Goal: Task Accomplishment & Management: Use online tool/utility

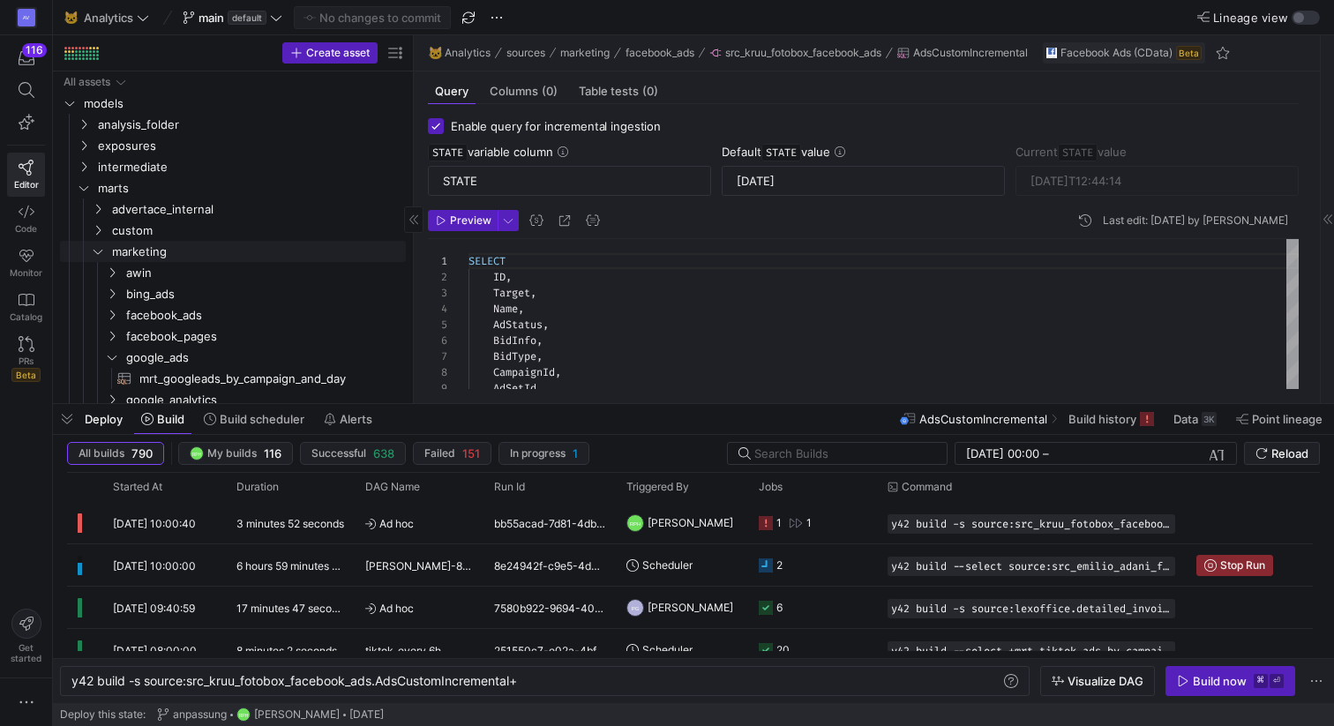
scroll to position [156, 0]
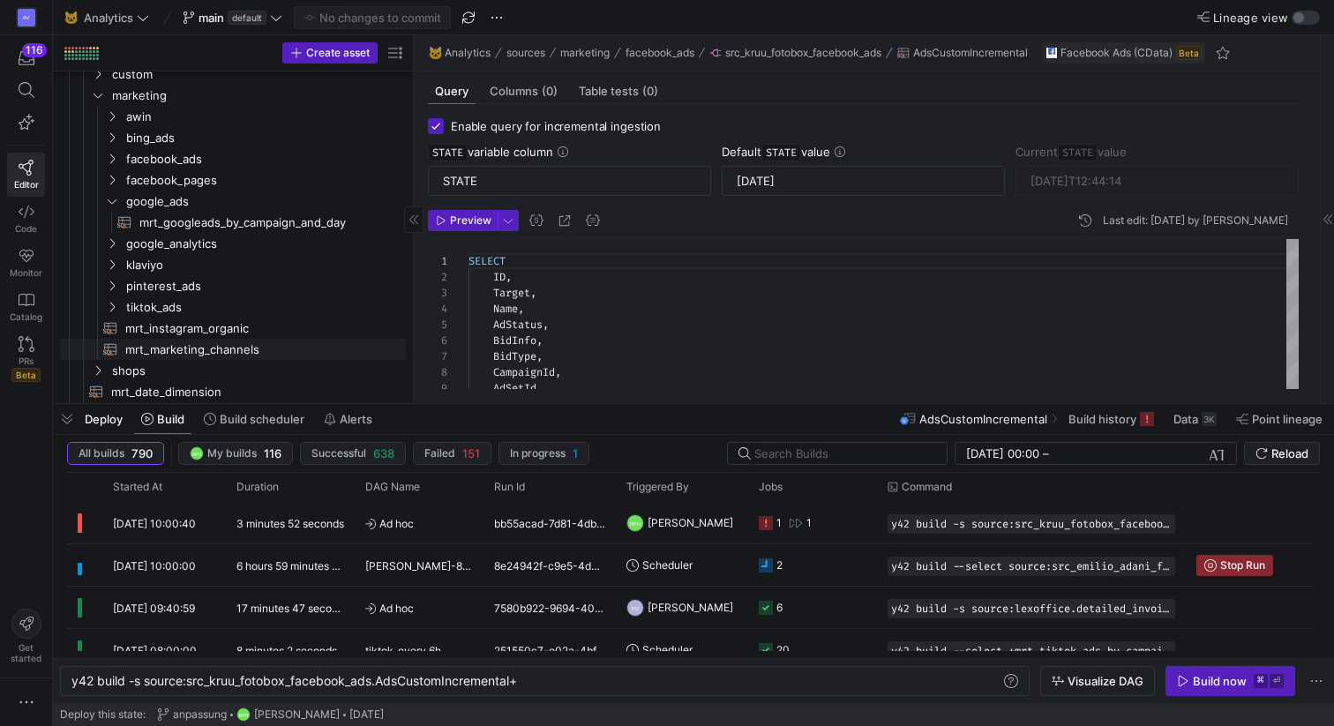
click at [147, 344] on span "mrt_marketing_channels​​​​​​​​​​" at bounding box center [255, 350] width 260 height 20
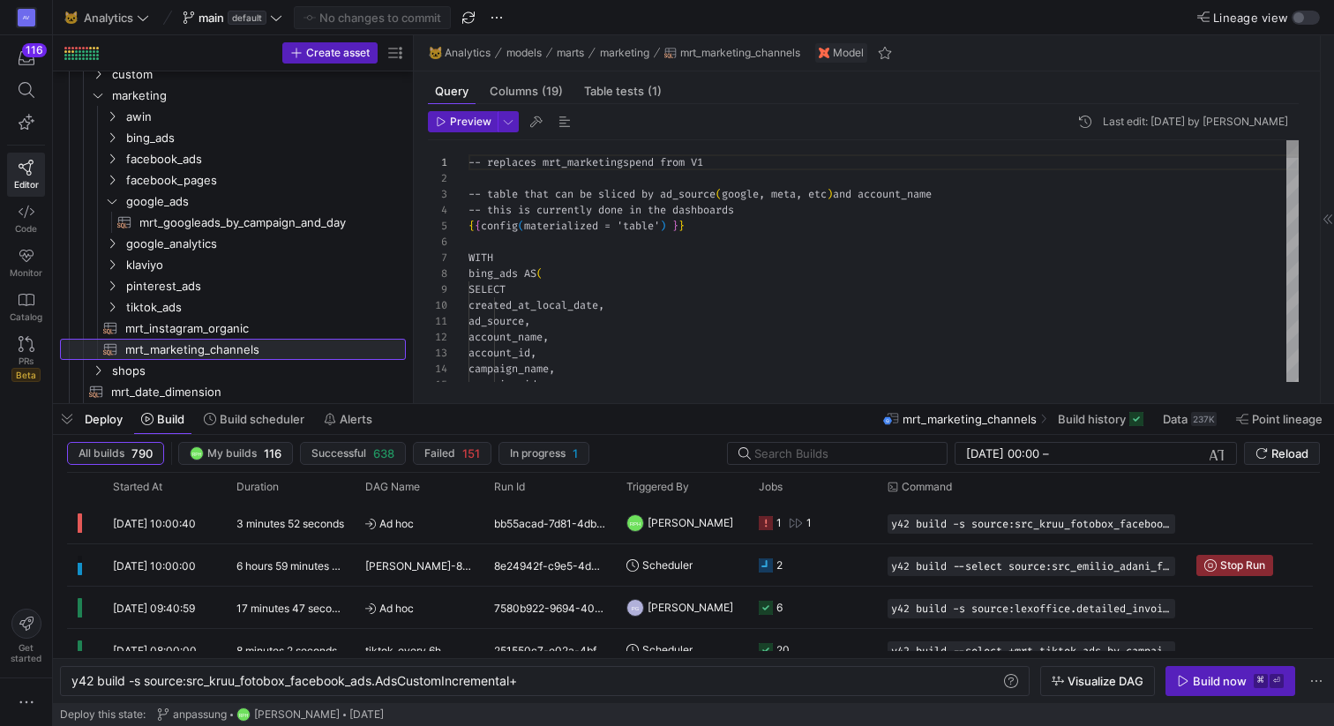
scroll to position [159, 0]
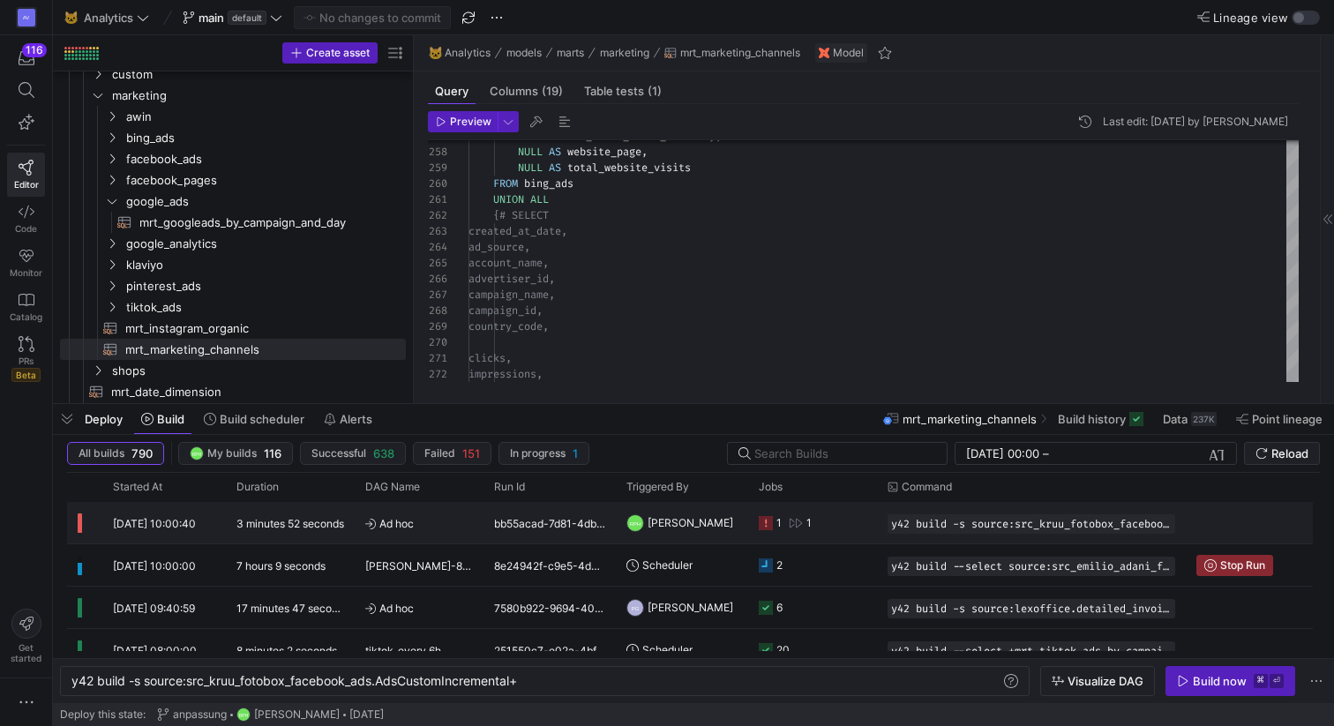
click at [770, 521] on icon "Press SPACE to select this row." at bounding box center [766, 523] width 14 height 14
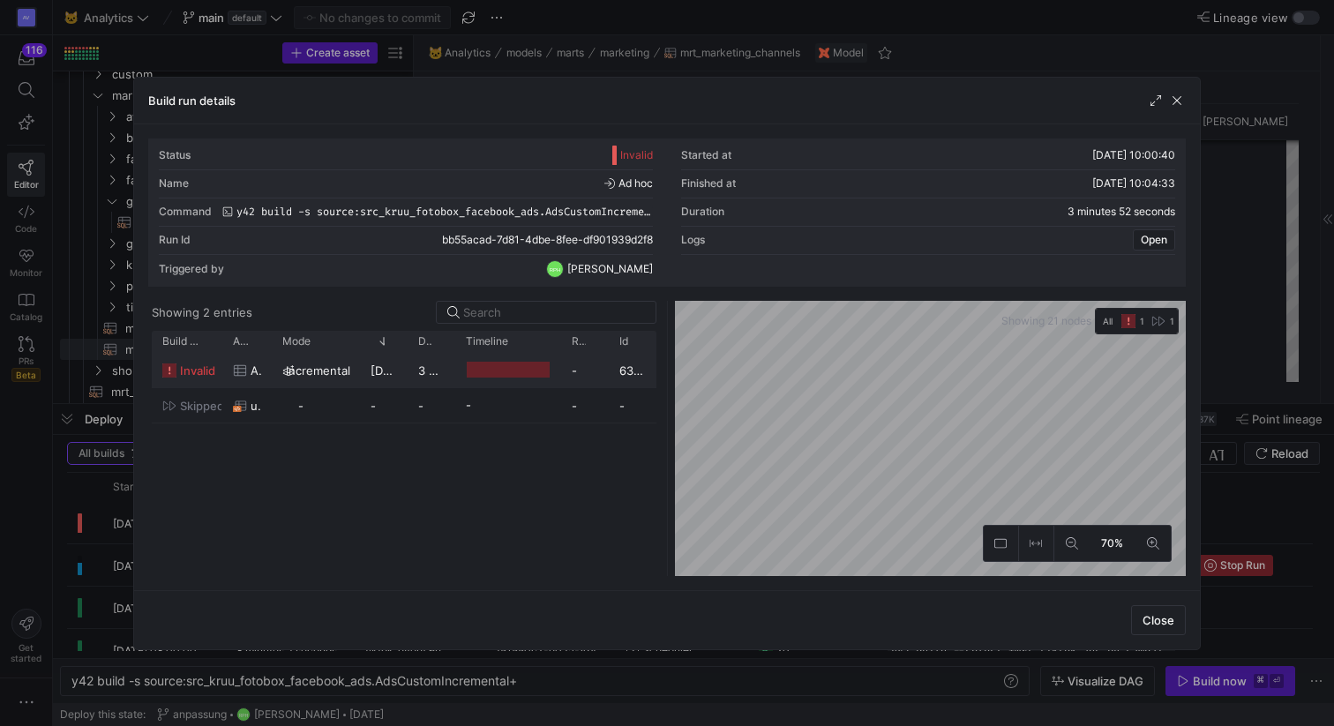
click at [191, 369] on span "invalid" at bounding box center [197, 371] width 35 height 34
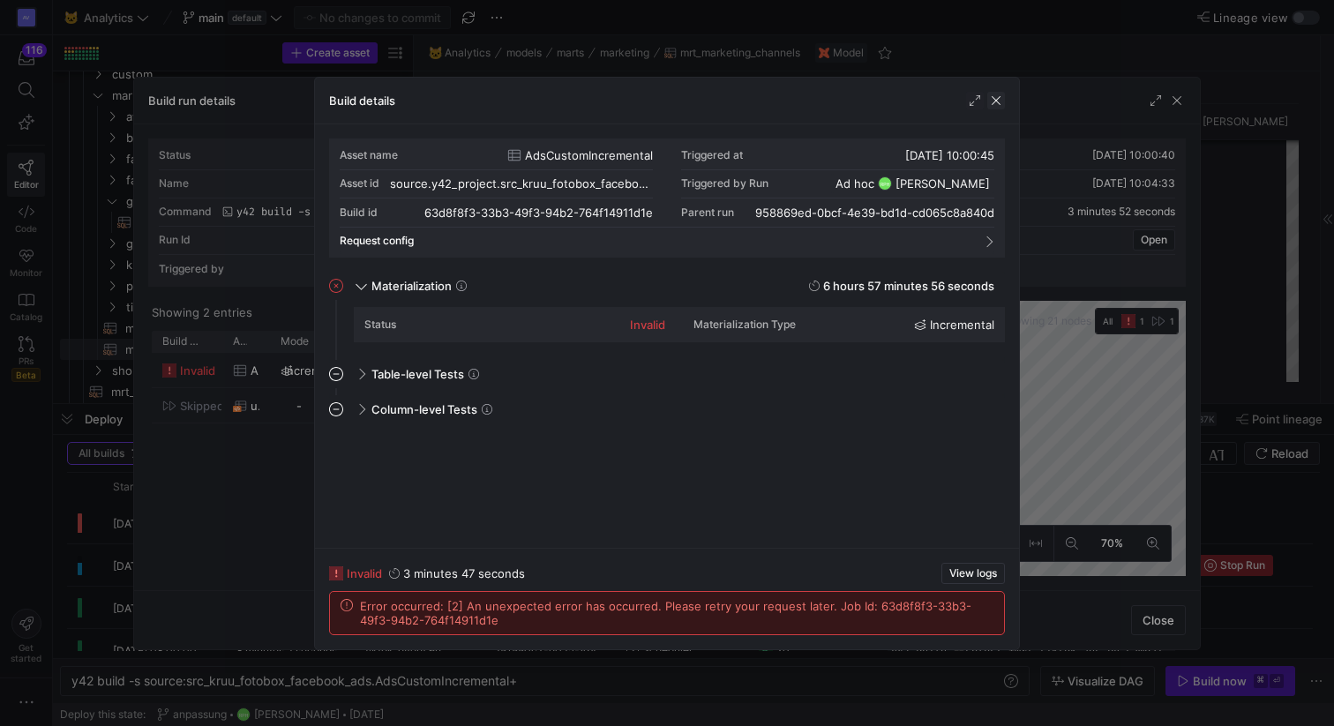
click at [998, 99] on span "button" at bounding box center [996, 101] width 18 height 18
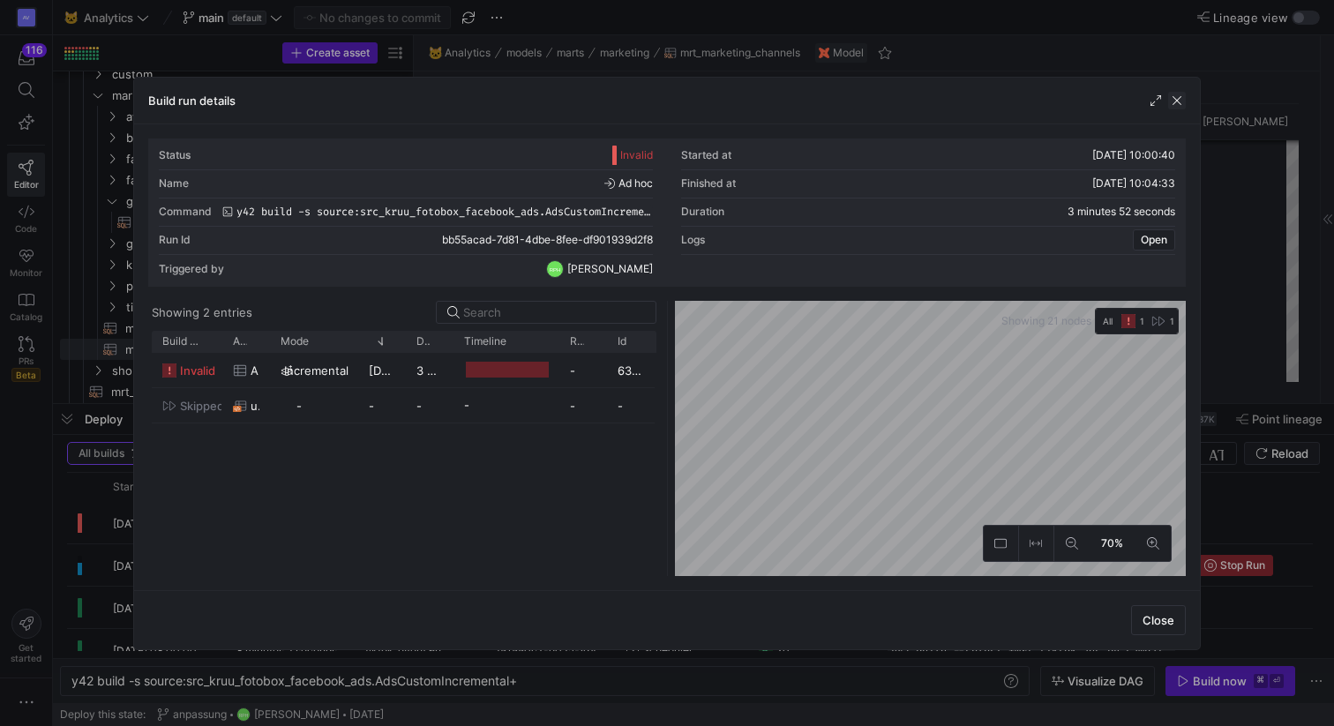
click at [1173, 108] on span "button" at bounding box center [1177, 101] width 18 height 18
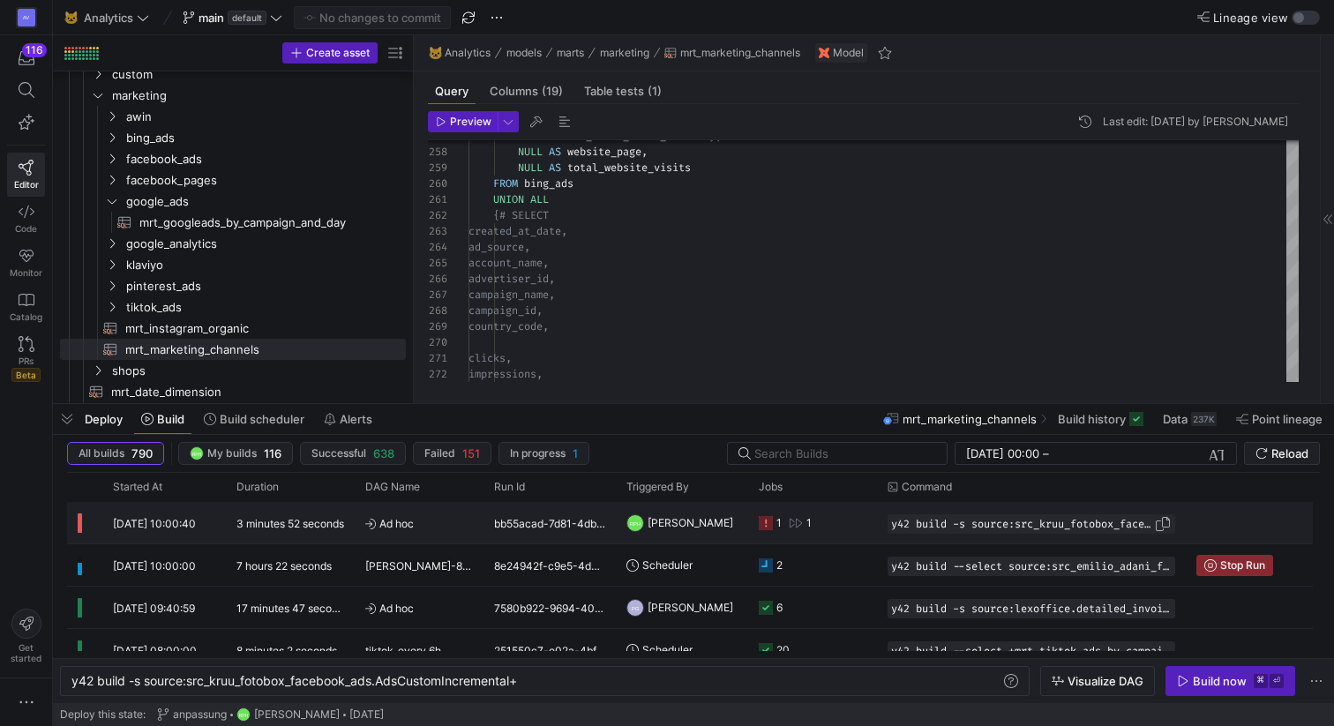
click at [1162, 527] on span "Press SPACE to select this row." at bounding box center [1163, 524] width 18 height 18
click at [536, 678] on div "y42 build -s source:src_kruu_fotobox_facebook_ads. AdsCustomIncremental+" at bounding box center [535, 681] width 929 height 14
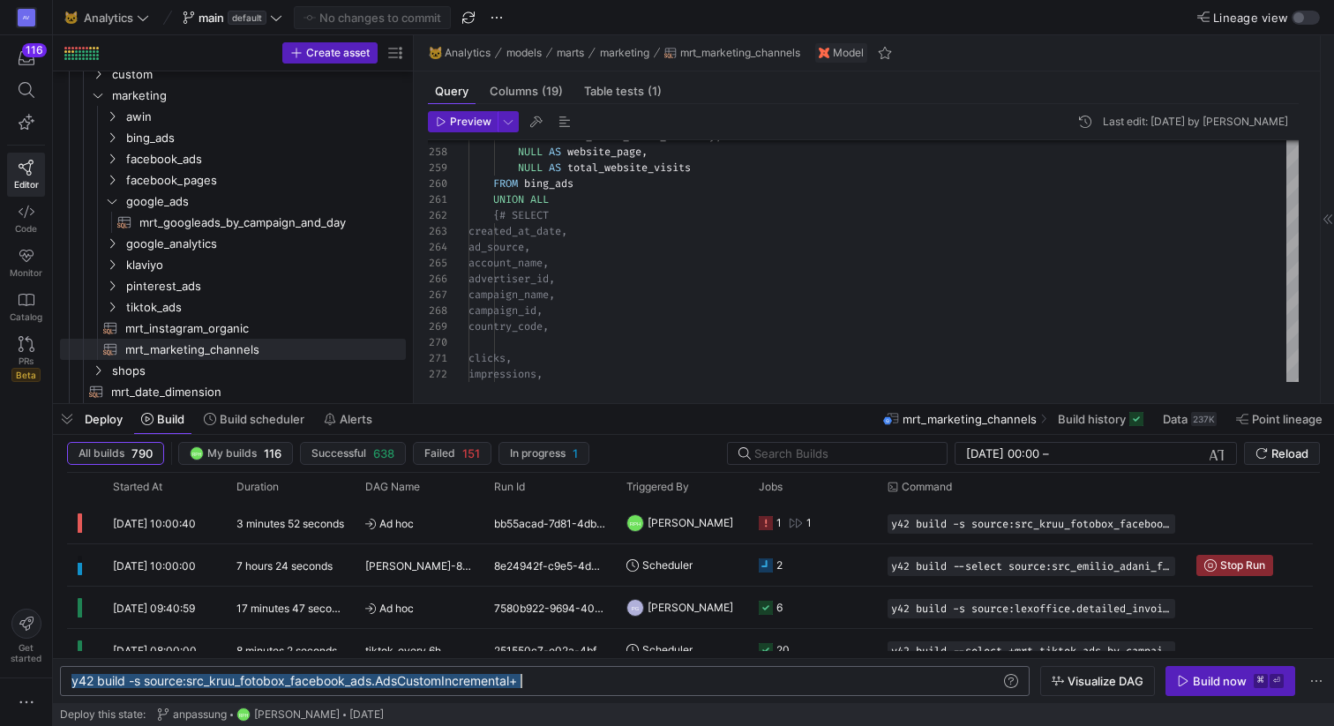
click at [536, 678] on div "y42 build -s source:src_kruu_fotobox_facebook_ads. AdsCustomIncremental+" at bounding box center [535, 681] width 929 height 14
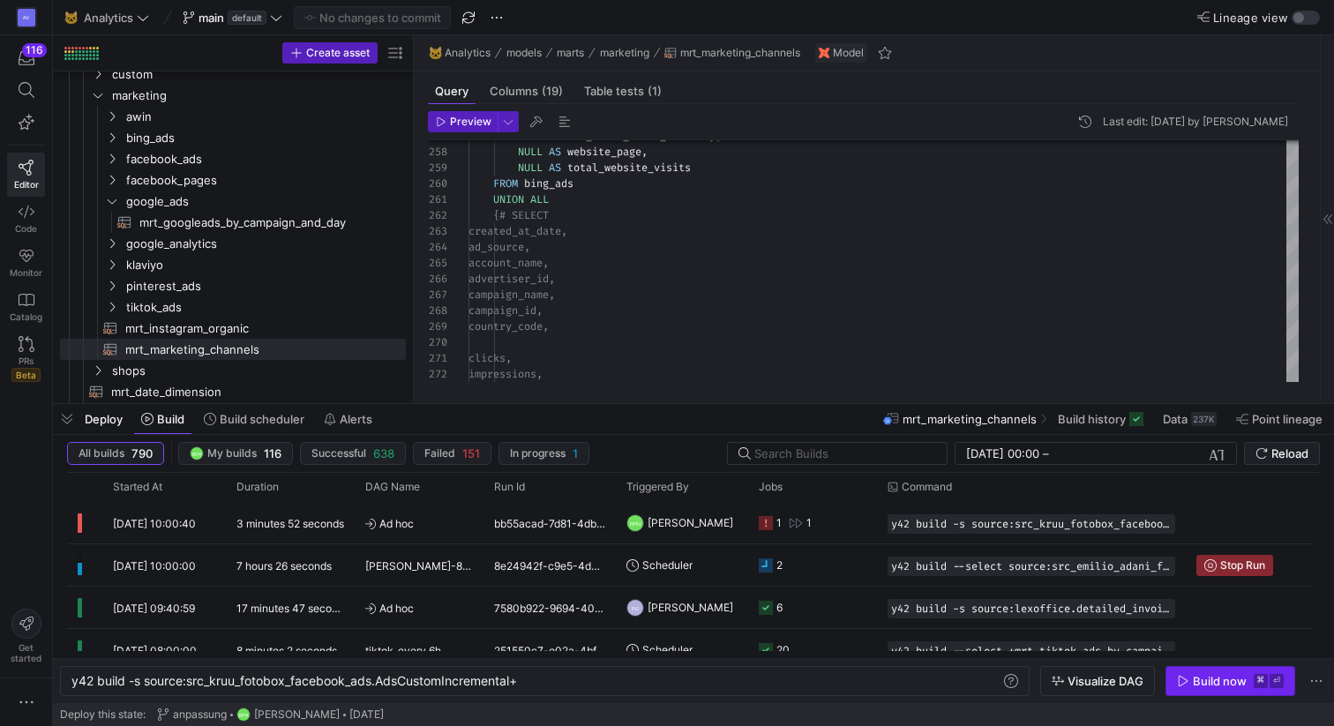
click at [1207, 685] on div "Build now" at bounding box center [1220, 681] width 54 height 14
